Goal: Transaction & Acquisition: Register for event/course

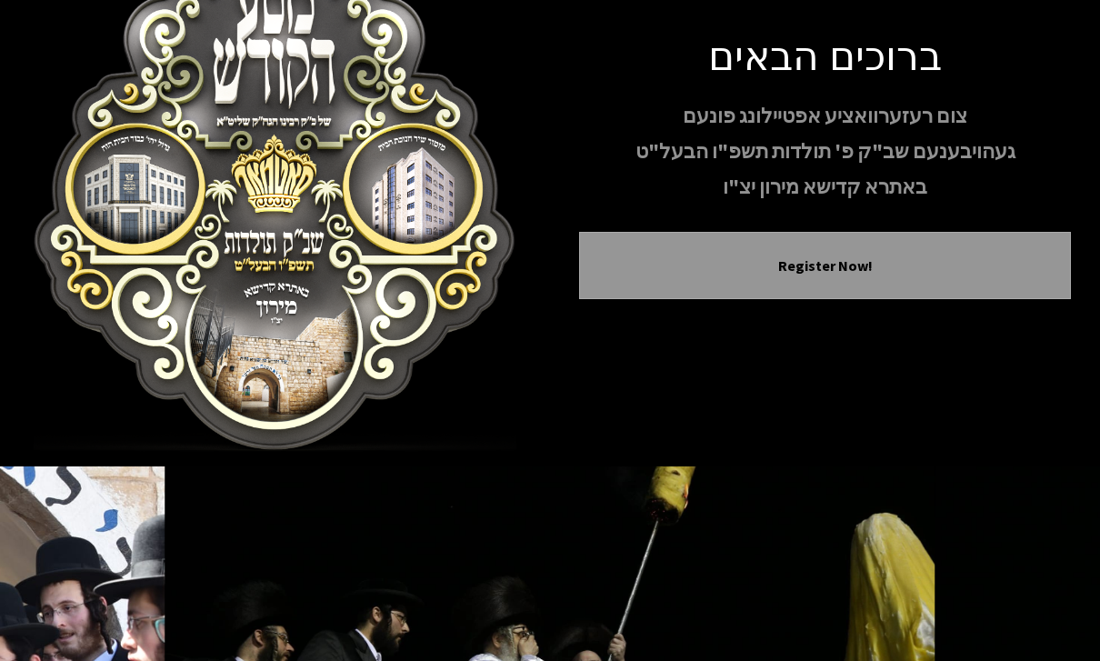
scroll to position [154, 0]
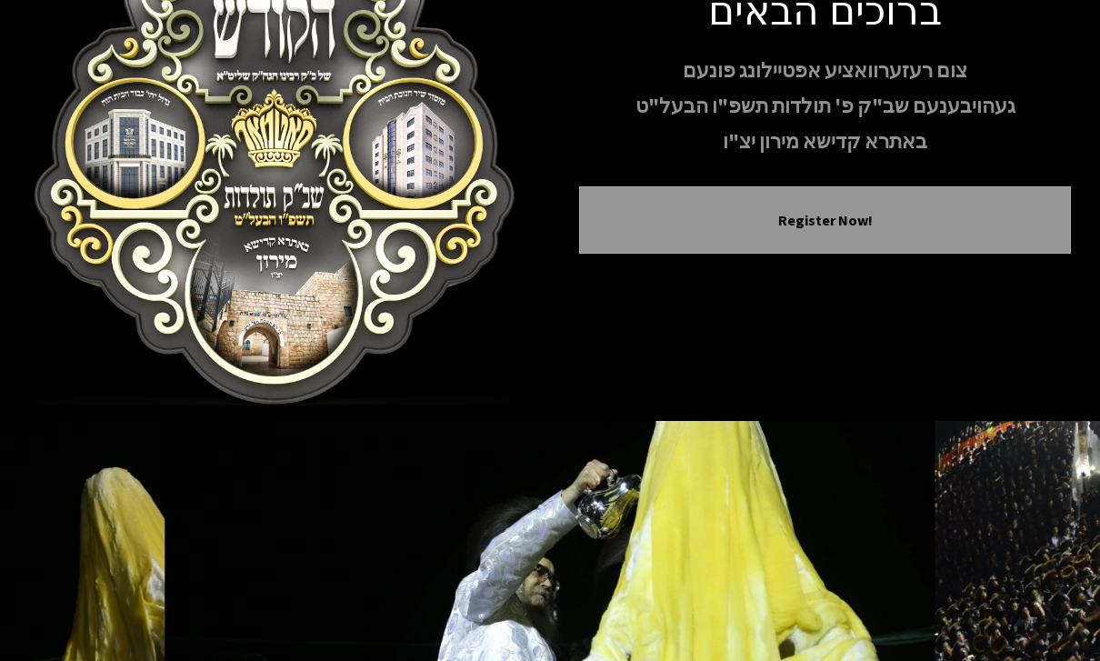
click at [1046, 595] on icon "Next image" at bounding box center [1049, 602] width 15 height 15
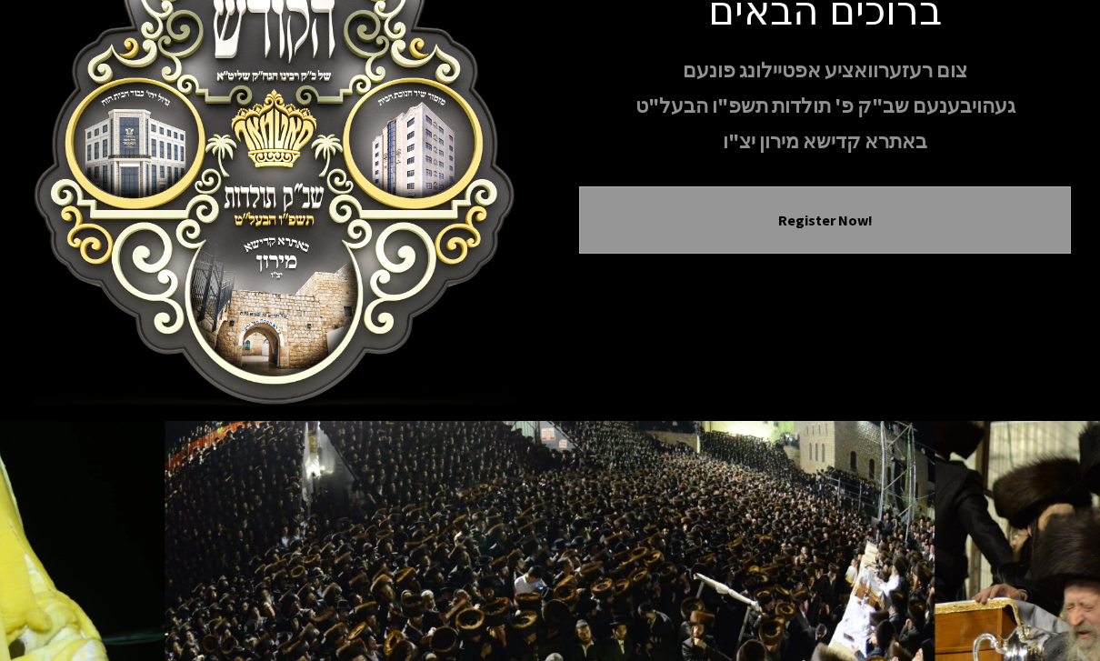
click at [1058, 581] on button "Next image" at bounding box center [1049, 603] width 44 height 44
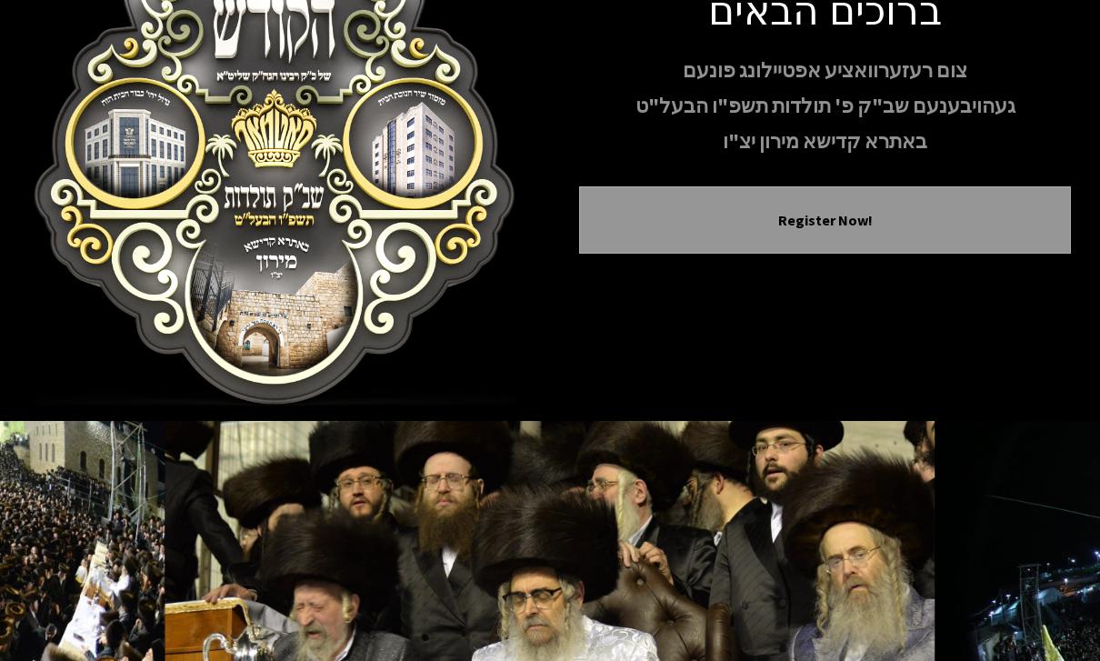
click at [1055, 581] on button "Next image" at bounding box center [1049, 603] width 44 height 44
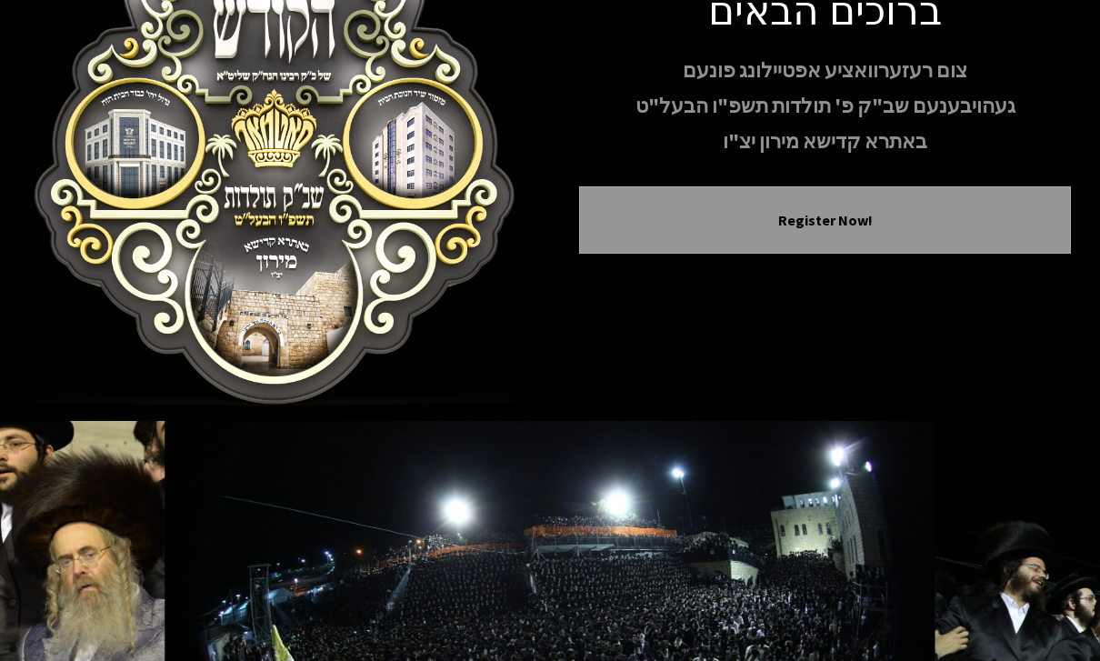
click at [1049, 595] on icon "Next image" at bounding box center [1049, 602] width 15 height 15
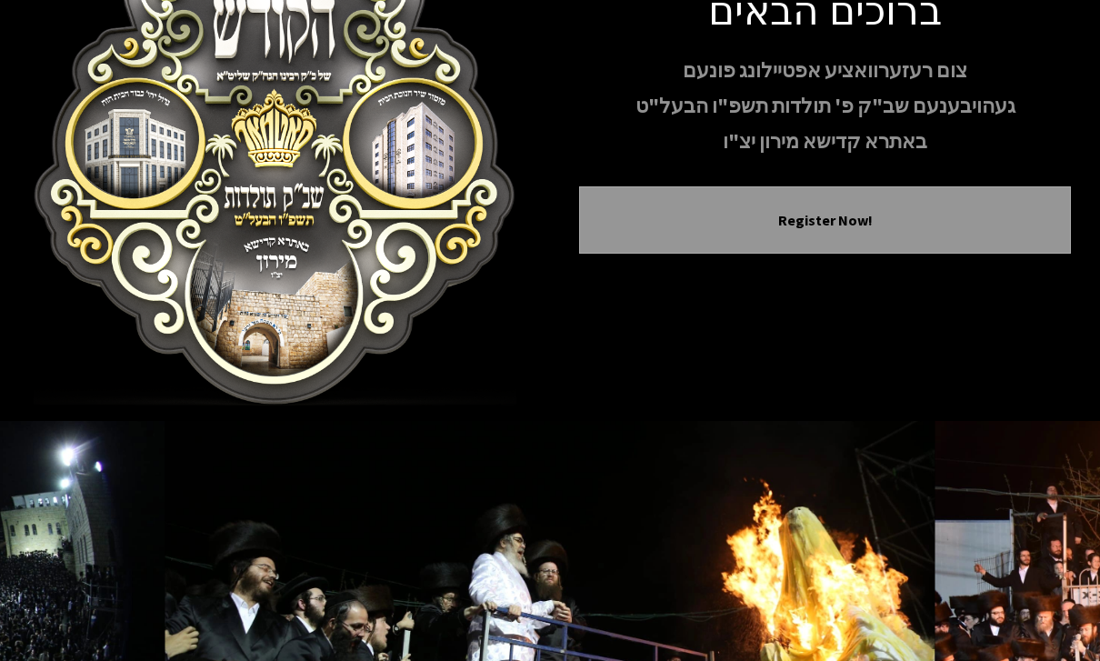
click at [1040, 581] on button "Next image" at bounding box center [1049, 603] width 44 height 44
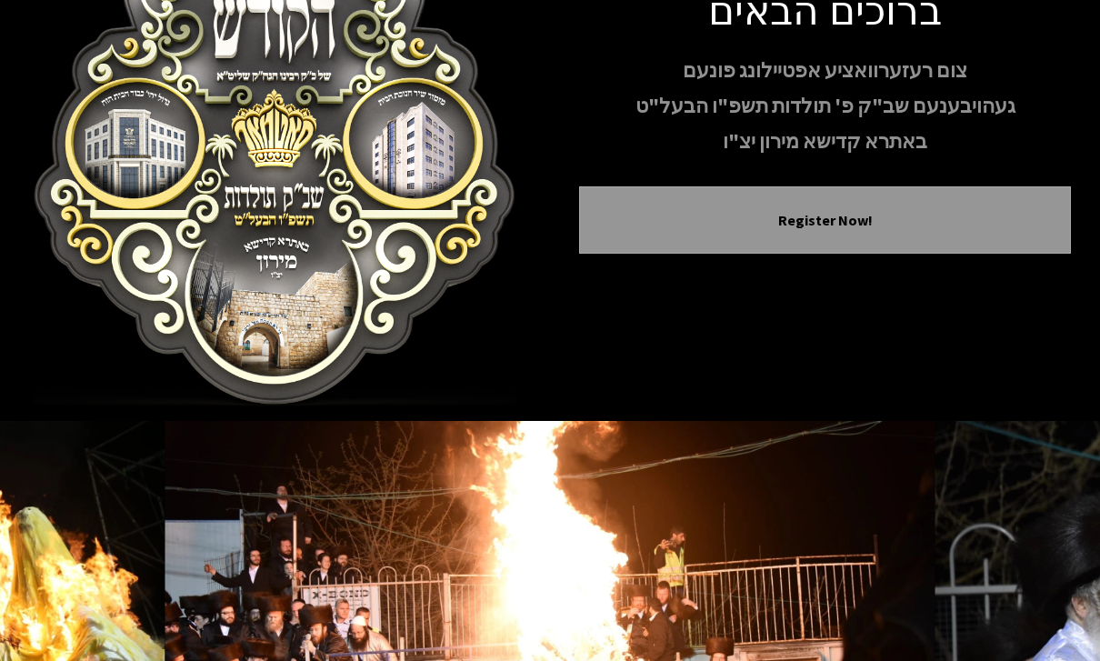
click at [1044, 595] on icon "Next image" at bounding box center [1049, 602] width 15 height 15
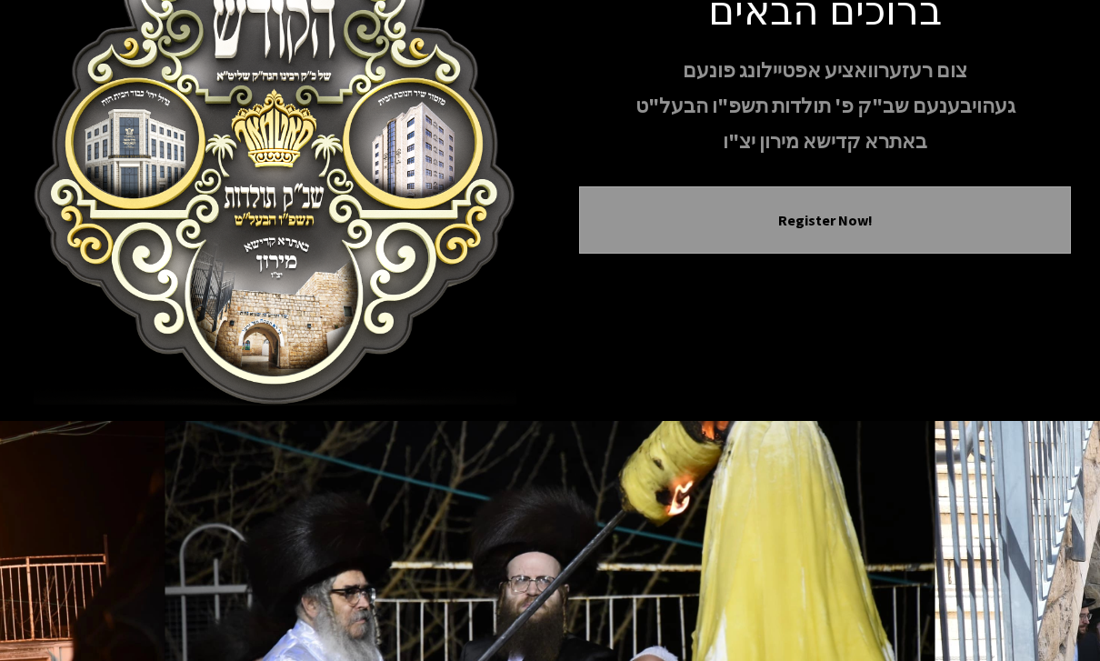
click at [1045, 581] on button "Next image" at bounding box center [1049, 603] width 44 height 44
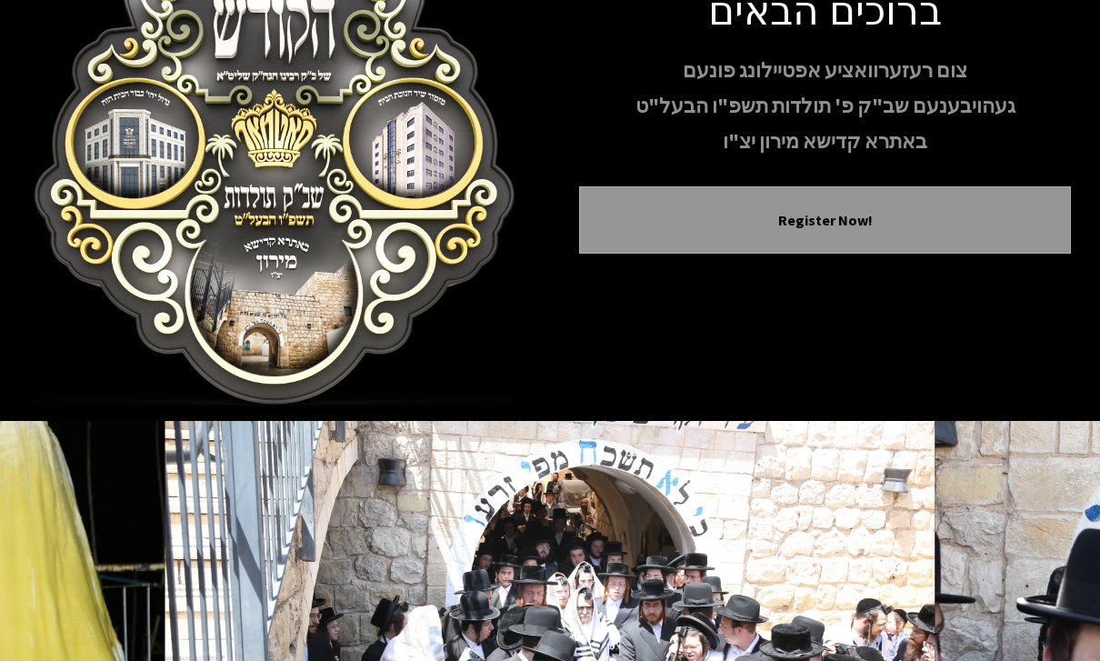
click at [1047, 595] on icon "Next image" at bounding box center [1049, 602] width 15 height 15
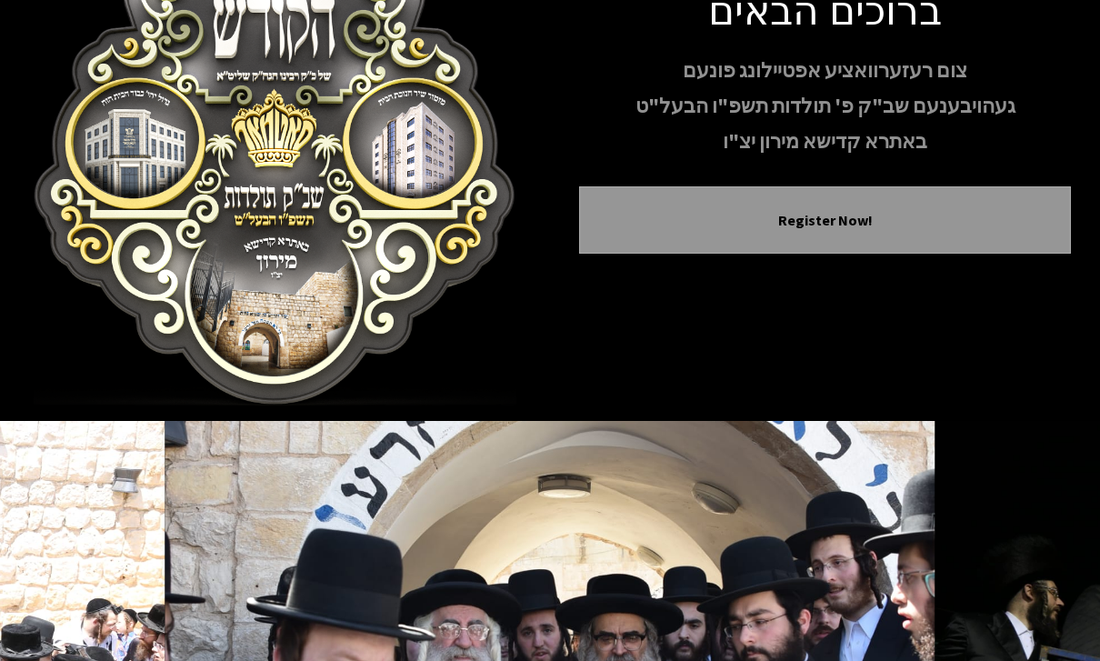
click at [1045, 595] on icon "Next image" at bounding box center [1049, 602] width 15 height 15
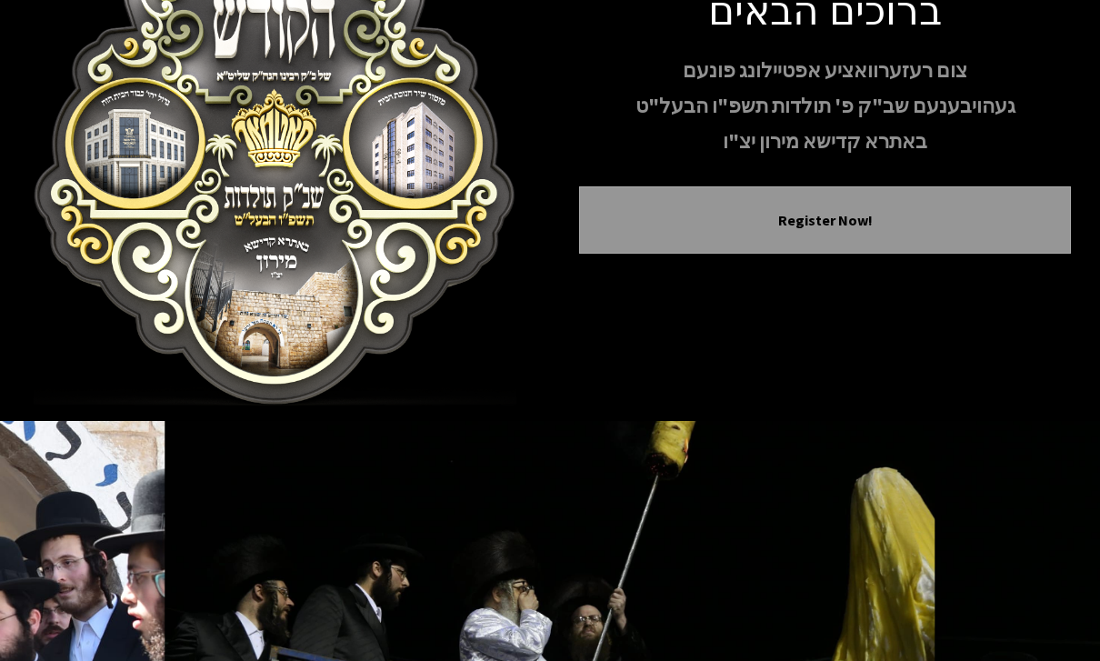
click at [1046, 595] on icon "Next image" at bounding box center [1049, 602] width 15 height 15
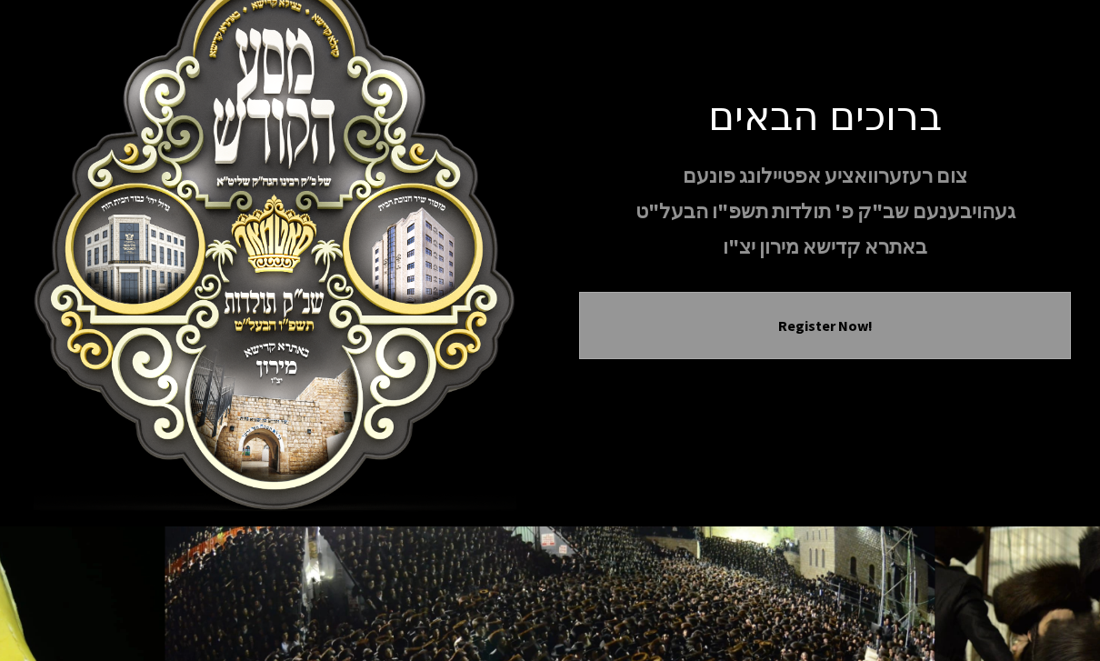
scroll to position [0, 0]
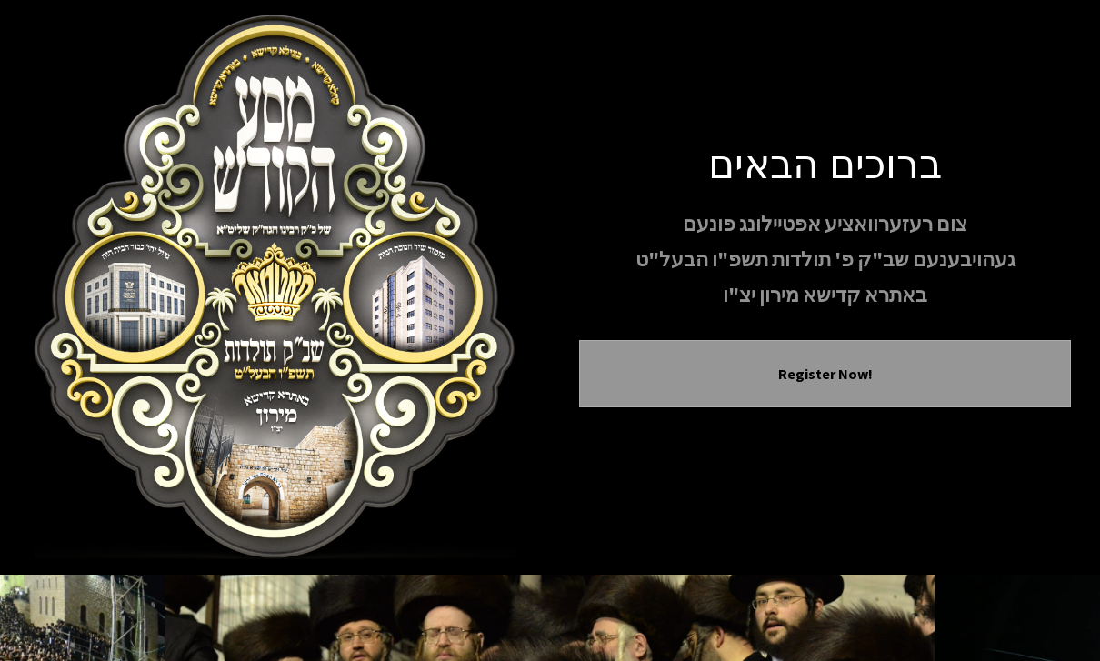
click at [876, 363] on button "Register Now!" at bounding box center [825, 374] width 446 height 22
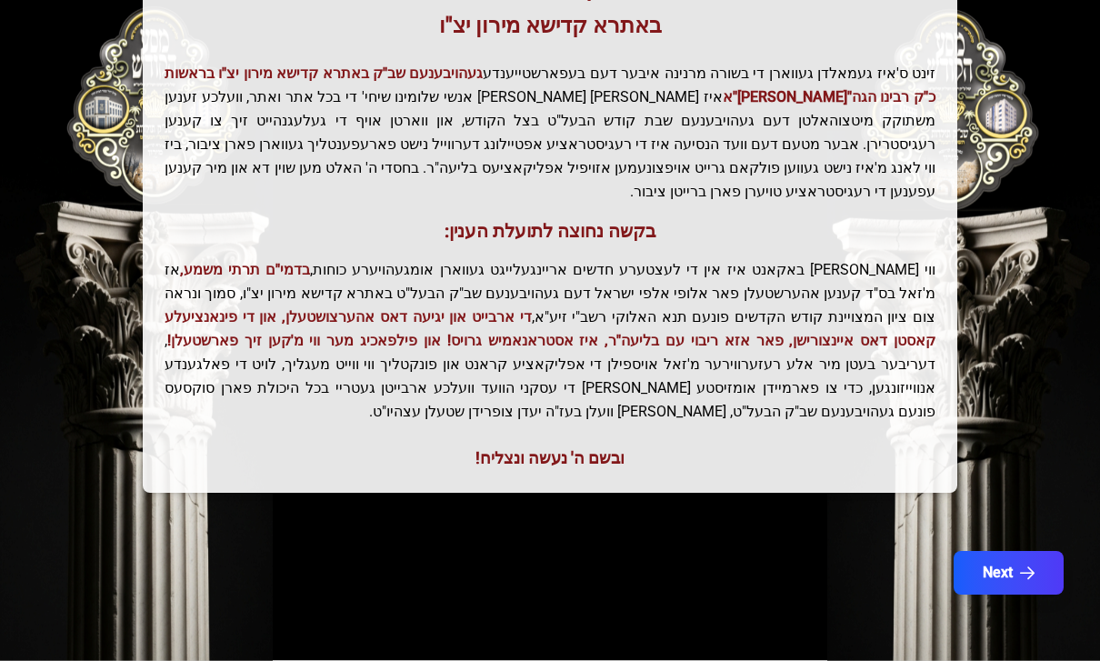
scroll to position [466, 0]
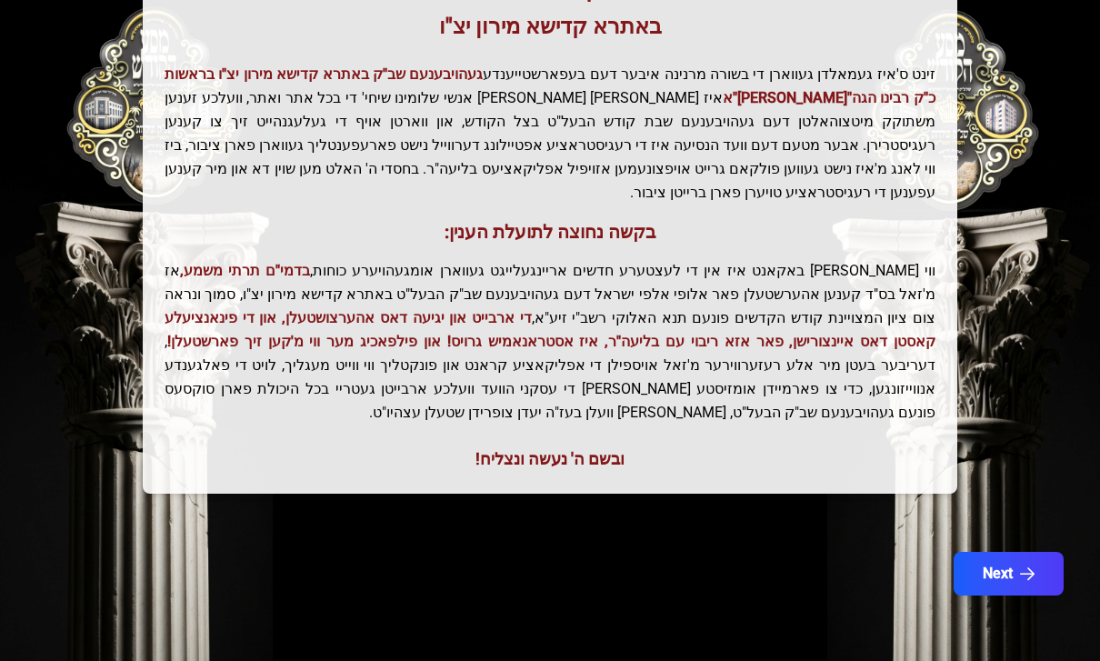
click at [1001, 552] on button "Next" at bounding box center [1009, 574] width 110 height 44
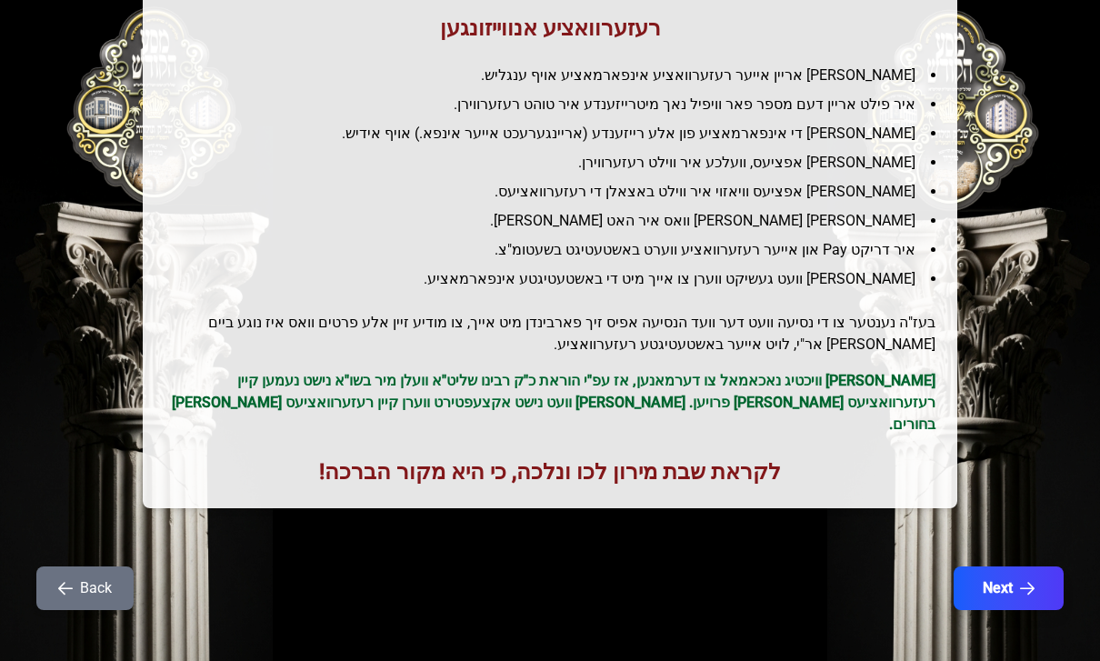
scroll to position [224, 0]
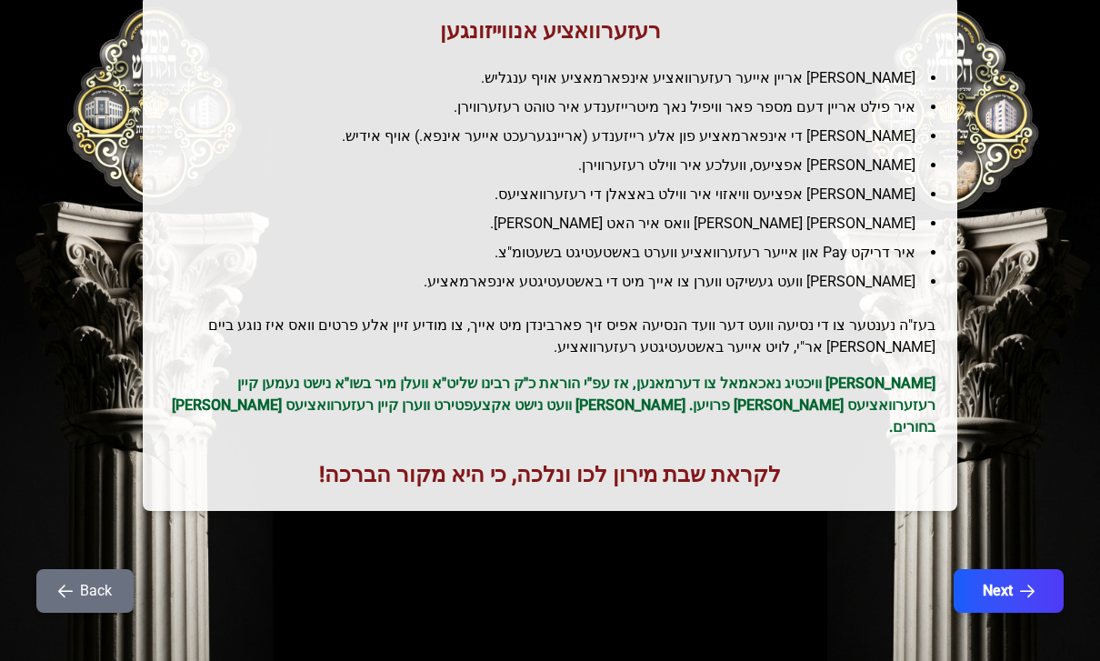
click at [995, 579] on button "Next" at bounding box center [1009, 591] width 110 height 44
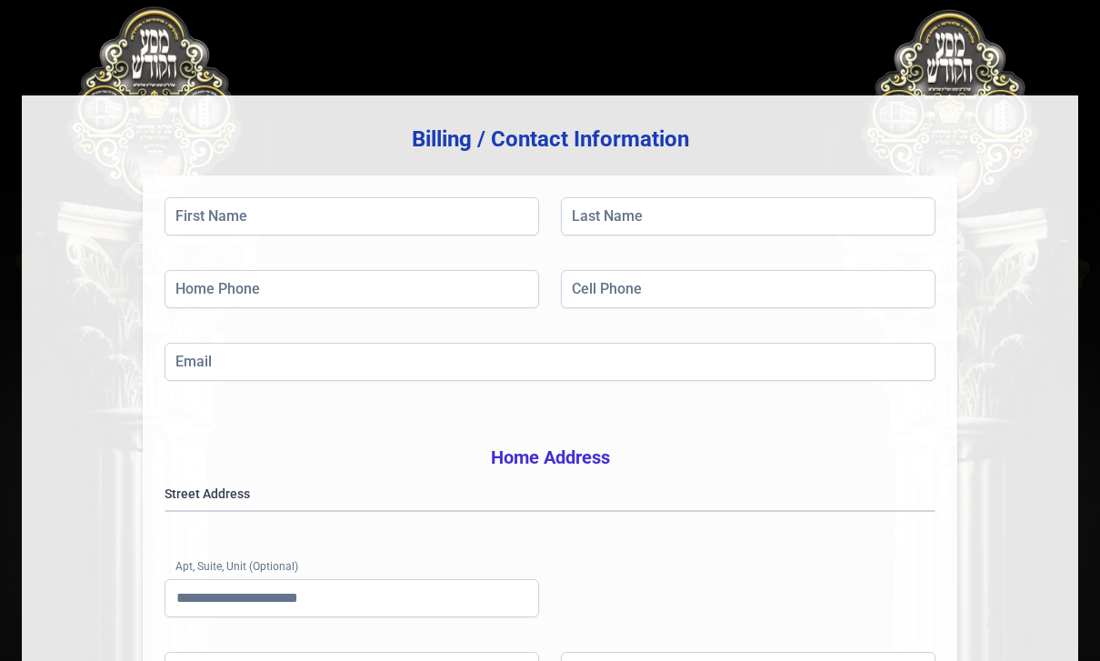
scroll to position [103, 0]
